Goal: Obtain resource: Download file/media

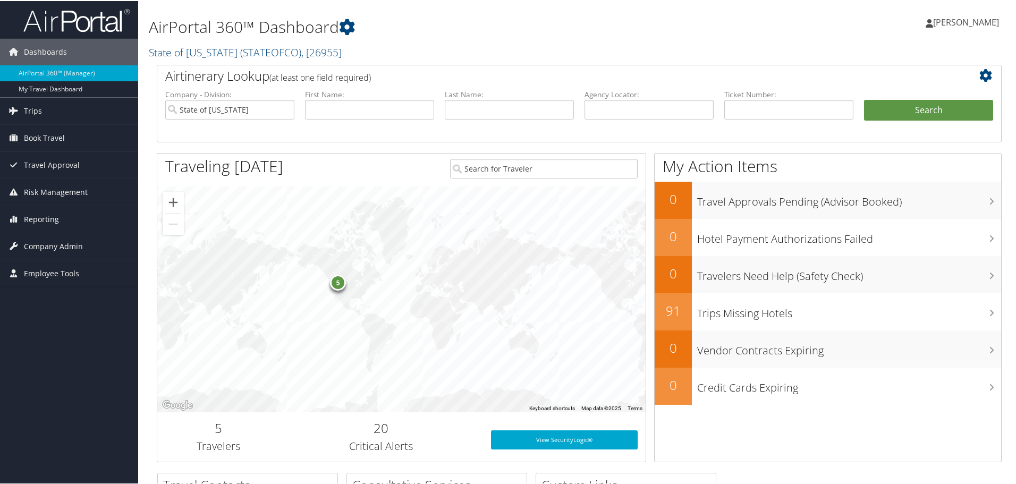
click at [985, 76] on icon at bounding box center [988, 74] width 18 height 13
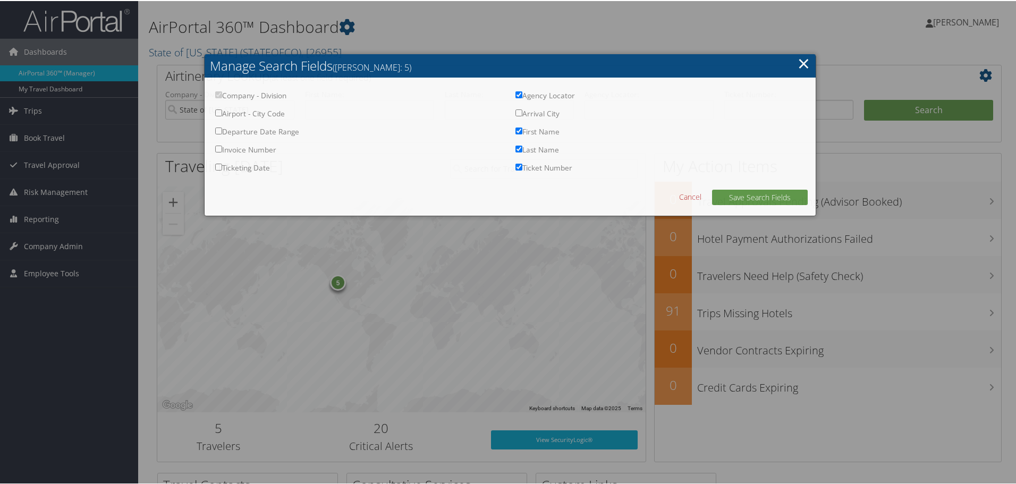
checkbox input "true"
drag, startPoint x: 563, startPoint y: 60, endPoint x: 565, endPoint y: 70, distance: 9.8
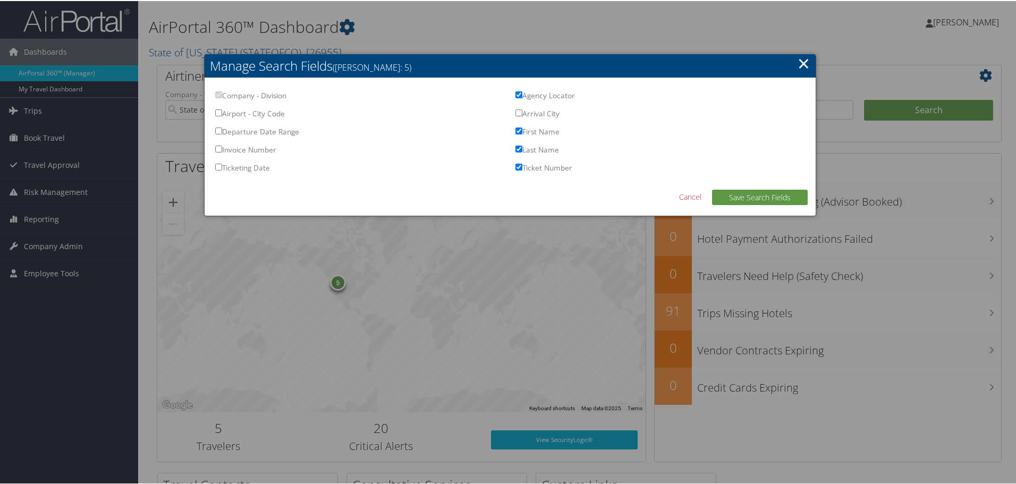
click at [565, 70] on h2 "Manage Search Fields (Max Fields: 5)" at bounding box center [510, 64] width 611 height 23
click at [800, 65] on link "×" at bounding box center [804, 62] width 12 height 21
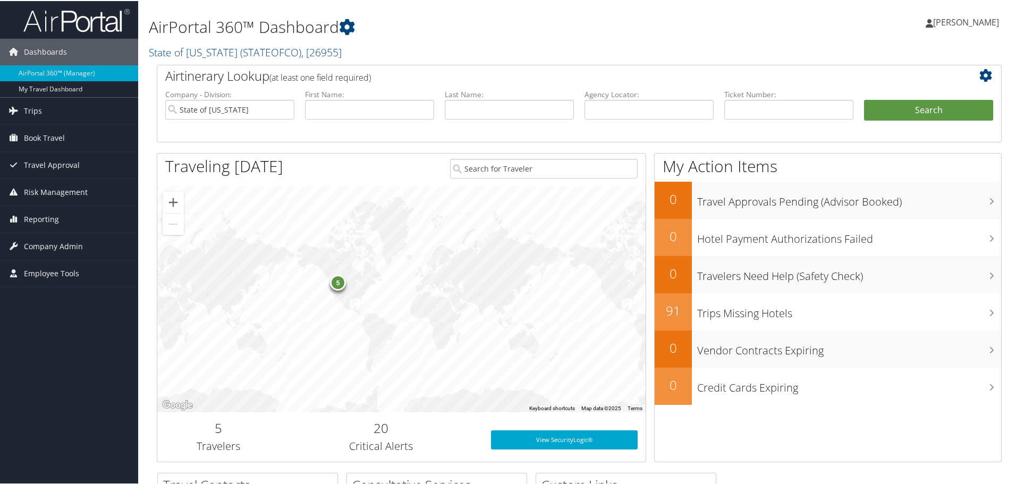
click at [981, 75] on icon at bounding box center [988, 74] width 18 height 13
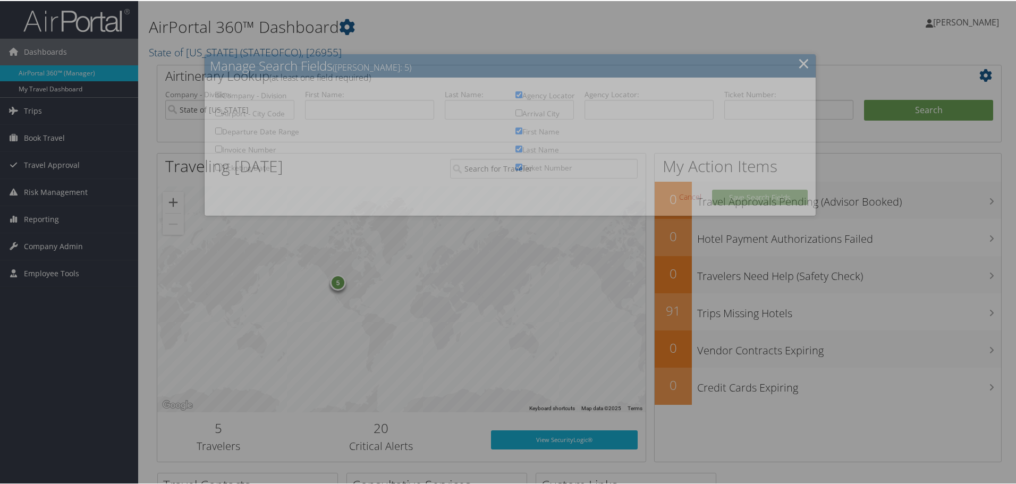
checkbox input "true"
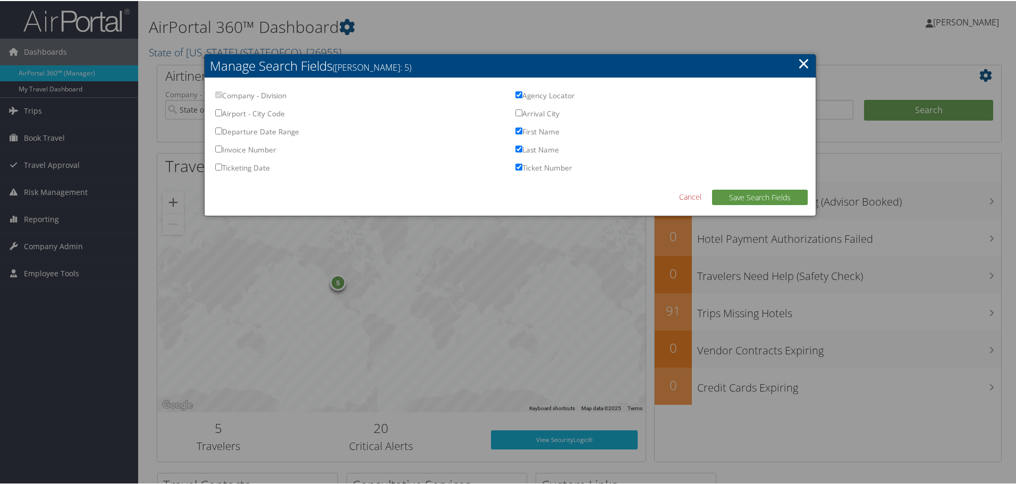
click at [517, 112] on input "Arrival City" at bounding box center [518, 111] width 7 height 7
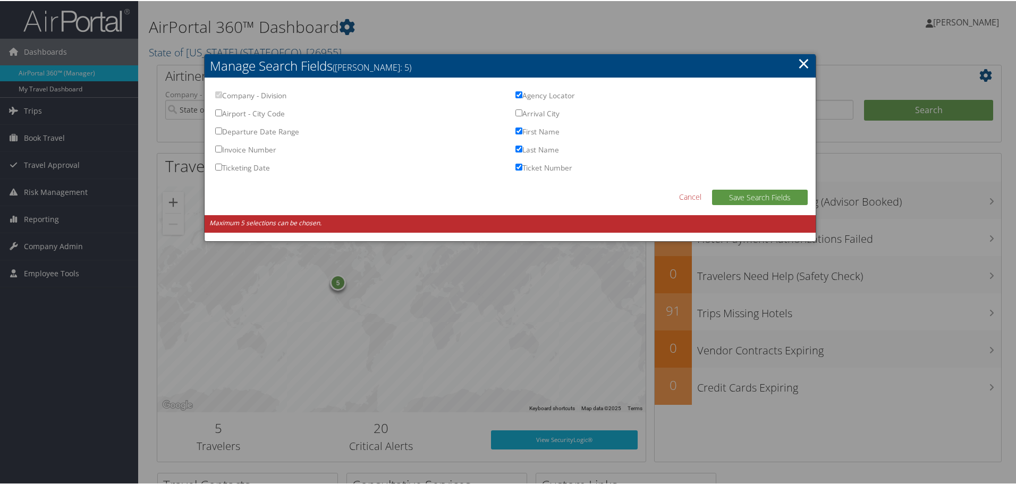
click at [518, 94] on input "Agency Locator" at bounding box center [518, 93] width 7 height 7
checkbox input "false"
click at [515, 112] on input "Arrival City" at bounding box center [518, 111] width 7 height 7
checkbox input "true"
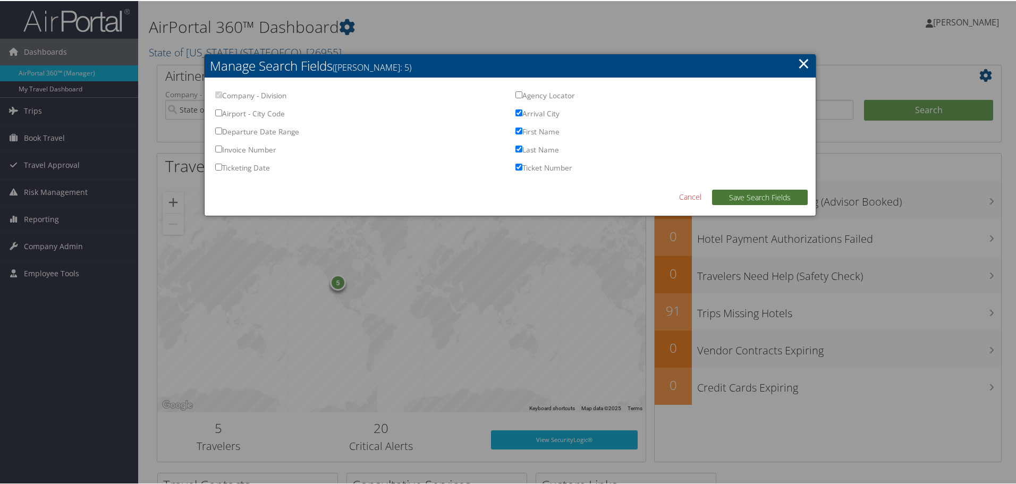
click at [769, 197] on button "Save Search Fields" at bounding box center [760, 196] width 96 height 15
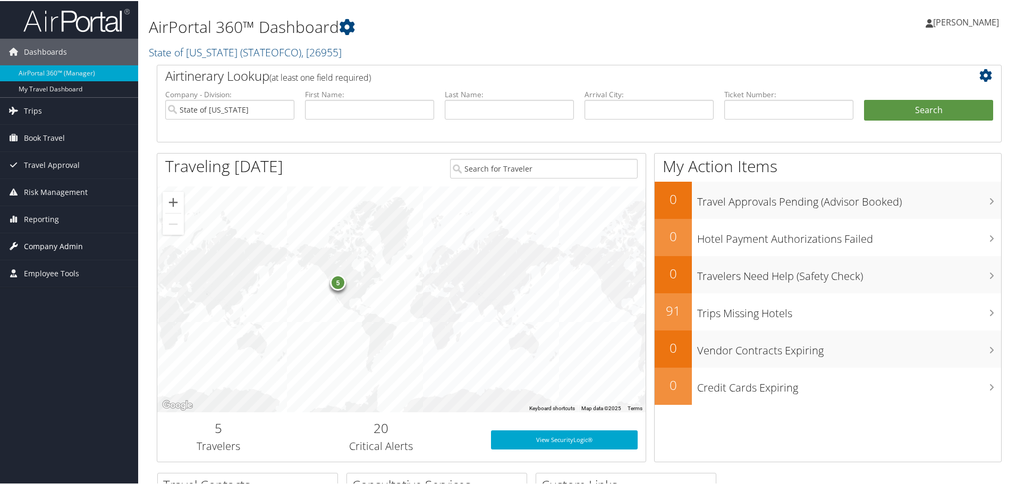
click at [56, 247] on span "Company Admin" at bounding box center [53, 245] width 59 height 27
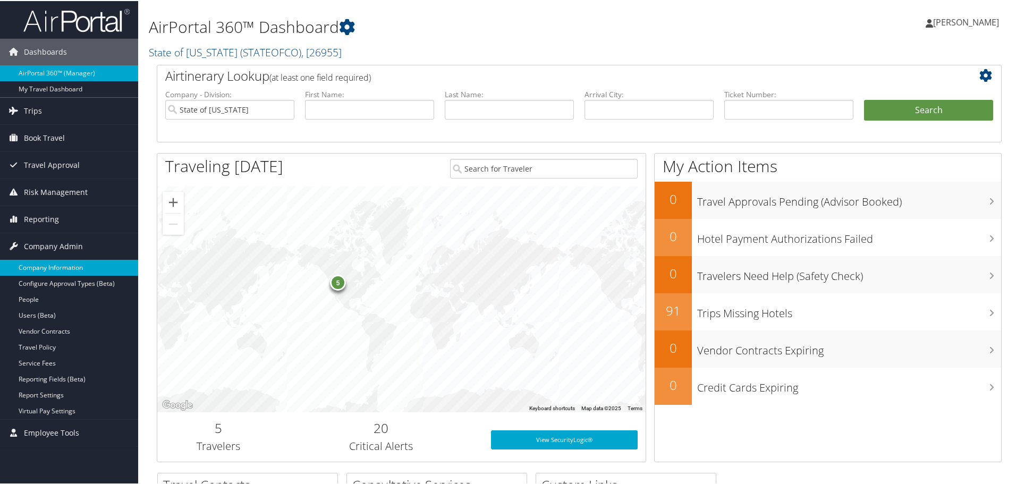
click at [55, 268] on link "Company Information" at bounding box center [69, 267] width 138 height 16
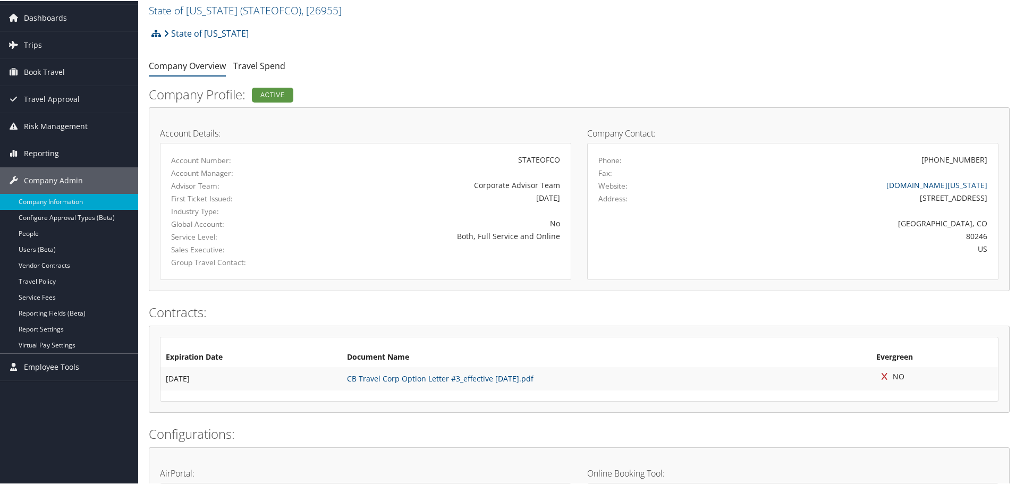
scroll to position [53, 0]
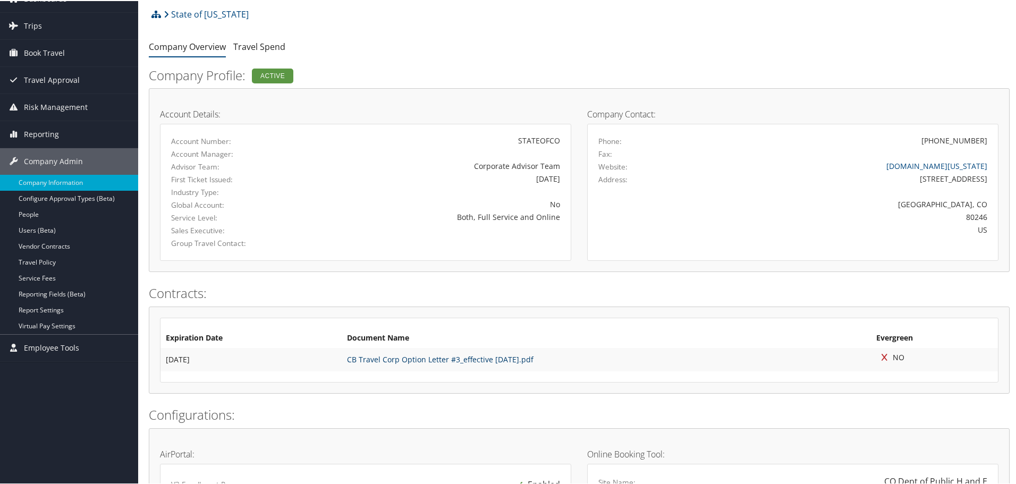
click at [470, 359] on link "CB Travel Corp Option Letter #3_effective 06.01.2025.pdf" at bounding box center [440, 358] width 187 height 10
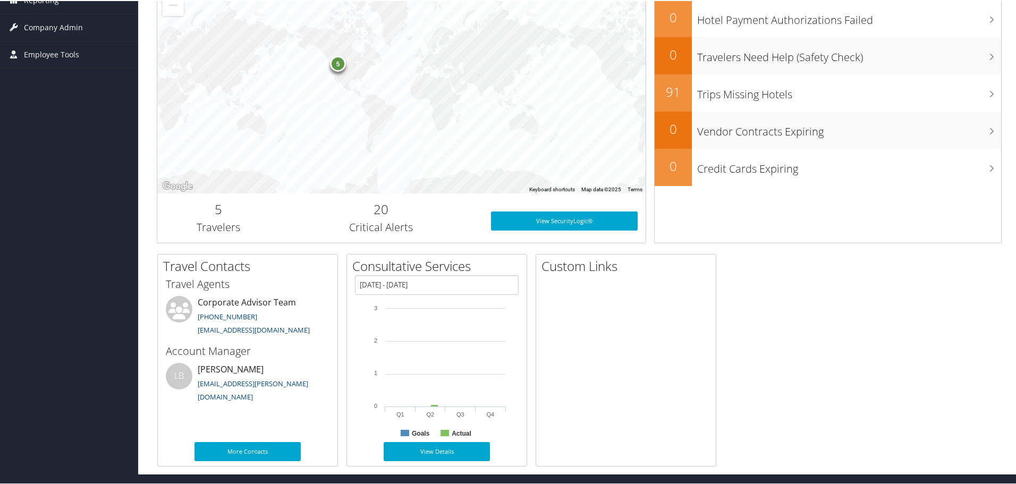
scroll to position [219, 0]
